Goal: Communication & Community: Answer question/provide support

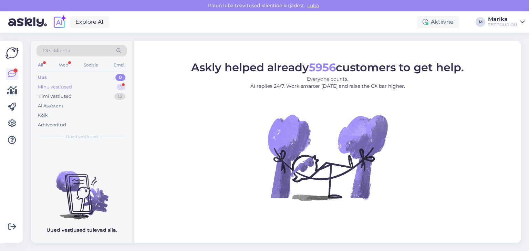
click at [75, 84] on div "Minu vestlused 1" at bounding box center [82, 87] width 90 height 10
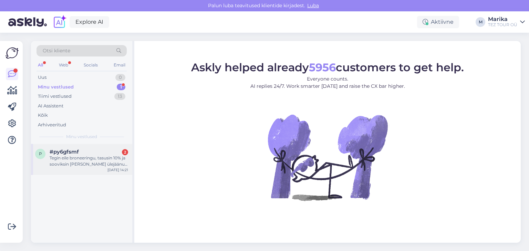
click at [83, 155] on div "Tegin eile broneeringu, tasusin 10% ja sooviksin [PERSON_NAME] ülejäänud summa …" at bounding box center [89, 161] width 79 height 12
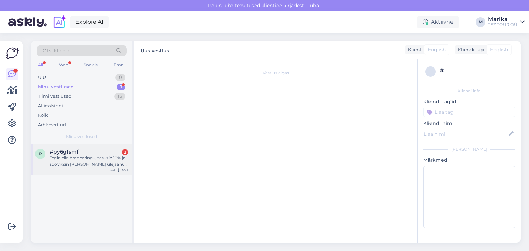
scroll to position [140, 0]
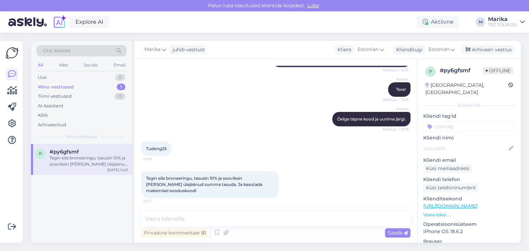
click at [103, 155] on div "Tegin eile broneeringu, tasusin 10% ja sooviksin [PERSON_NAME] ülejäänud summa …" at bounding box center [89, 161] width 79 height 12
click at [210, 216] on textarea at bounding box center [275, 219] width 269 height 14
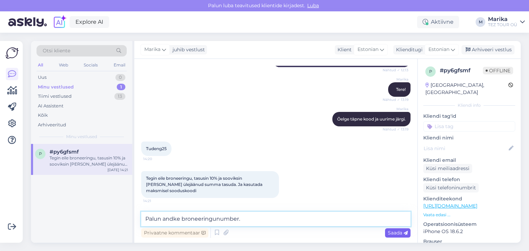
type textarea "Palun andke broneeringunumber."
click at [394, 233] on span "Saada" at bounding box center [398, 233] width 20 height 6
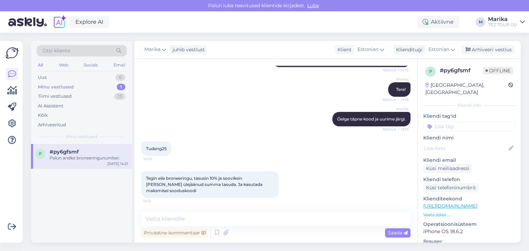
scroll to position [170, 0]
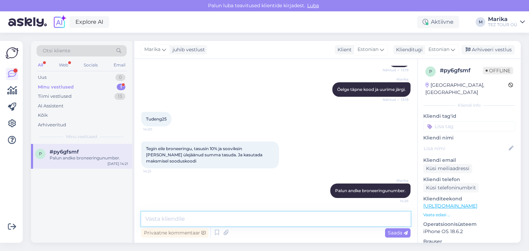
click at [295, 218] on textarea at bounding box center [275, 219] width 269 height 14
type textarea "[PERSON_NAME] kohta."
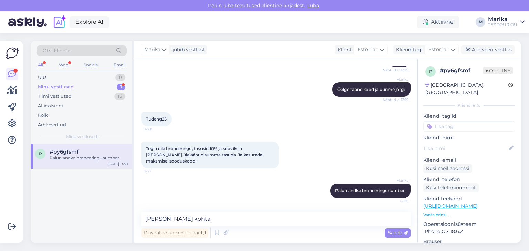
click at [396, 231] on span "Saada" at bounding box center [398, 233] width 20 height 6
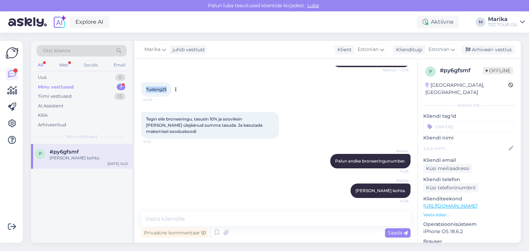
drag, startPoint x: 170, startPoint y: 88, endPoint x: 142, endPoint y: 89, distance: 27.6
click at [142, 89] on div "Tudeng25 14:20" at bounding box center [156, 89] width 30 height 14
copy span "Tudeng25"
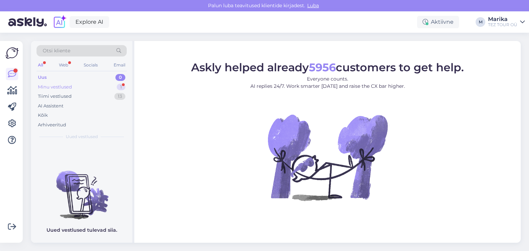
click at [62, 86] on div "Minu vestlused" at bounding box center [55, 87] width 34 height 7
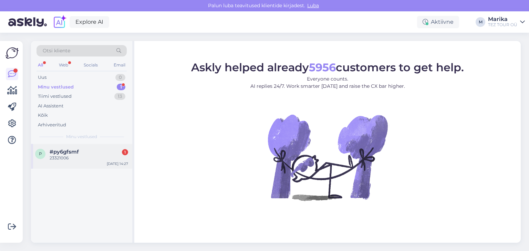
click at [99, 145] on div "p #py6gfsmf 1 23321006 Oct 8 14:27" at bounding box center [81, 156] width 101 height 25
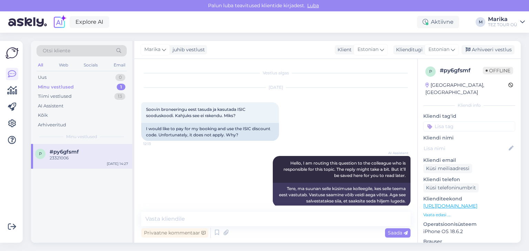
scroll to position [229, 0]
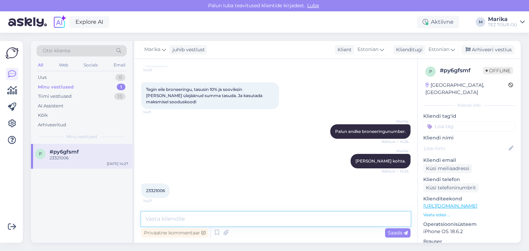
click at [258, 219] on textarea at bounding box center [275, 219] width 269 height 14
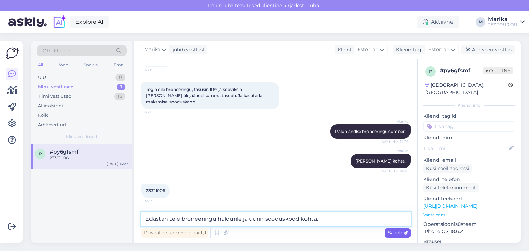
type textarea "Edastan teie broneeringu haldurile ja uurin sooduskood kohta."
click at [396, 231] on span "Saada" at bounding box center [398, 233] width 20 height 6
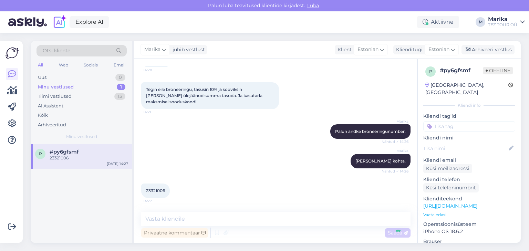
scroll to position [265, 0]
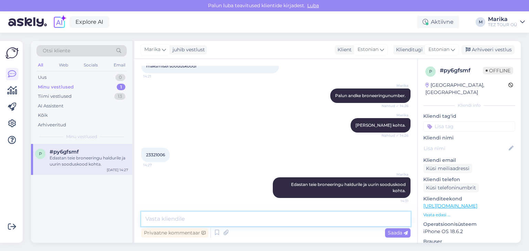
click at [356, 221] on textarea at bounding box center [275, 219] width 269 height 14
type textarea "Vastuse anname e-mailile. Kas sobib?"
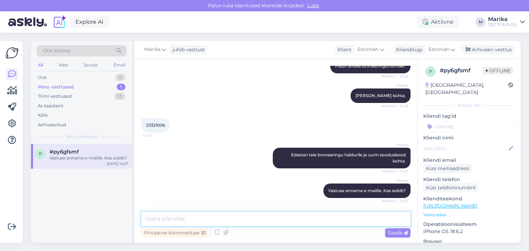
scroll to position [302, 0]
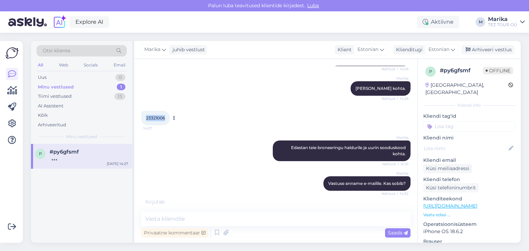
drag, startPoint x: 165, startPoint y: 116, endPoint x: 146, endPoint y: 116, distance: 19.3
click at [146, 116] on div "23321006 14:27" at bounding box center [155, 118] width 29 height 14
copy span "23321006"
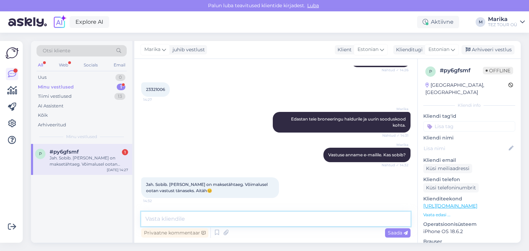
click at [243, 221] on textarea at bounding box center [275, 219] width 269 height 14
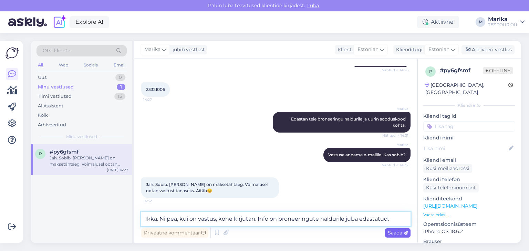
type textarea "Ikka. Niipea, kui on vastus, kohe kirjutan. Info on broneeringute haldurile jub…"
click at [400, 232] on span "Saada" at bounding box center [398, 233] width 20 height 6
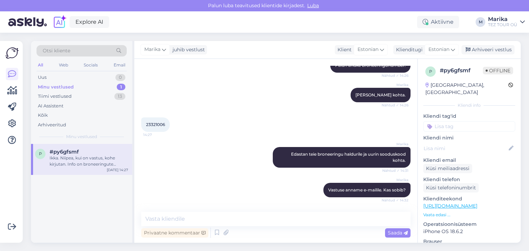
scroll to position [292, 0]
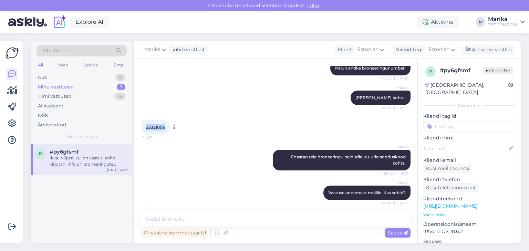
drag, startPoint x: 167, startPoint y: 125, endPoint x: 144, endPoint y: 125, distance: 22.4
click at [144, 125] on div "23321006 14:27" at bounding box center [155, 127] width 29 height 14
copy span "23321006"
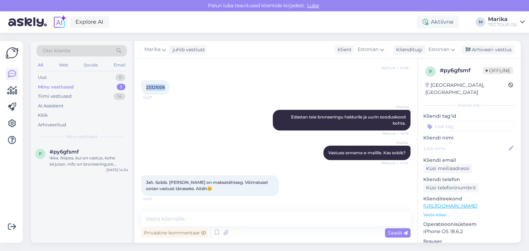
scroll to position [366, 0]
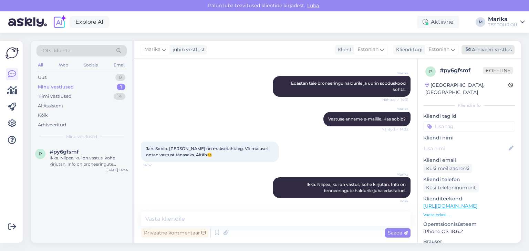
click at [484, 47] on div "Arhiveeri vestlus" at bounding box center [488, 49] width 53 height 9
